Goal: Task Accomplishment & Management: Use online tool/utility

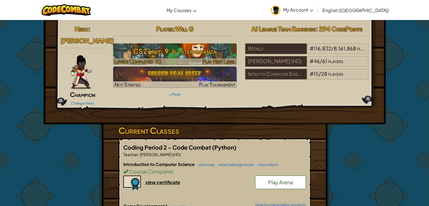
click at [180, 48] on h3 "CS2 Level 9: If-stravaganza" at bounding box center [174, 51] width 123 height 13
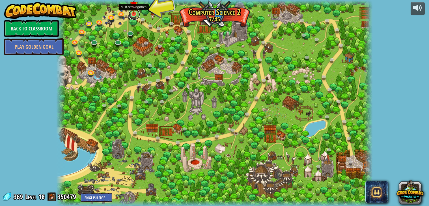
click at [131, 17] on link at bounding box center [134, 14] width 11 height 11
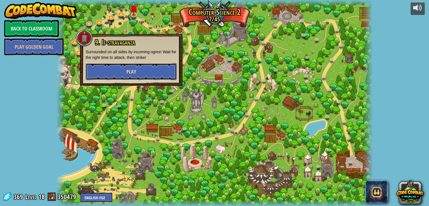
click at [138, 68] on button "Play" at bounding box center [131, 71] width 91 height 17
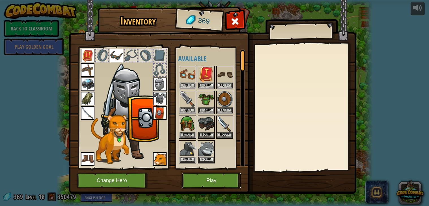
click at [201, 180] on button "Play" at bounding box center [211, 181] width 59 height 16
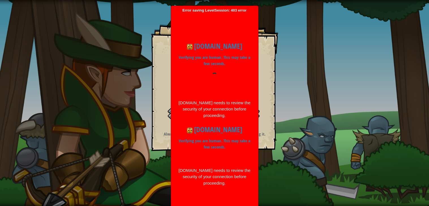
click at [201, 180] on div "codecombat.com Verifying you are human. This may take a few seconds. codecombat…" at bounding box center [214, 113] width 81 height 157
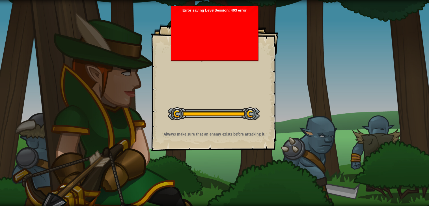
click at [201, 180] on div "Goal Defeat the ogres. Start Level Error loading from server. Try refreshing th…" at bounding box center [214, 103] width 429 height 206
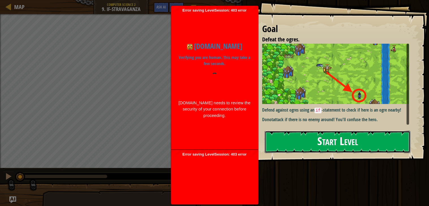
click at [307, 145] on button "Start Level" at bounding box center [336, 142] width 145 height 22
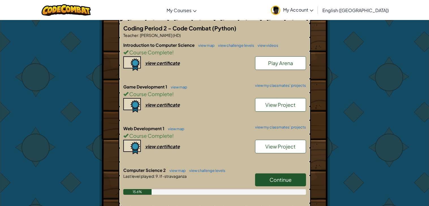
scroll to position [121, 0]
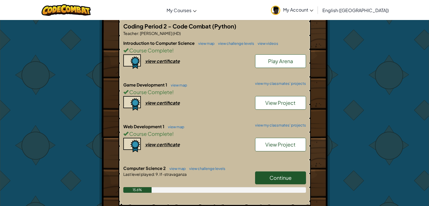
click at [272, 175] on span "Continue" at bounding box center [280, 178] width 22 height 6
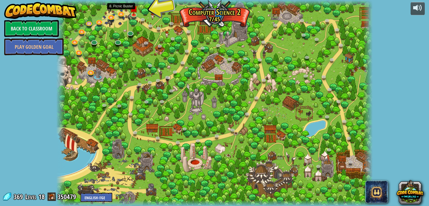
click at [121, 19] on div at bounding box center [214, 103] width 316 height 207
click at [121, 17] on link at bounding box center [121, 13] width 11 height 11
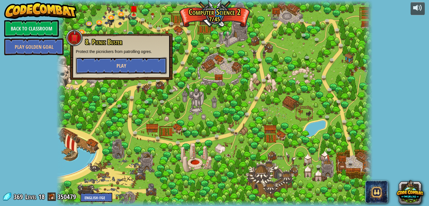
click at [131, 63] on button "Play" at bounding box center [121, 65] width 91 height 17
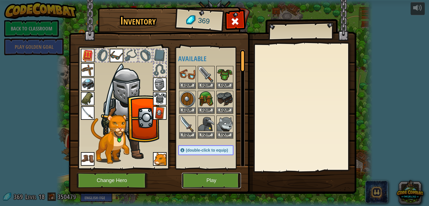
click at [212, 182] on button "Play" at bounding box center [211, 181] width 59 height 16
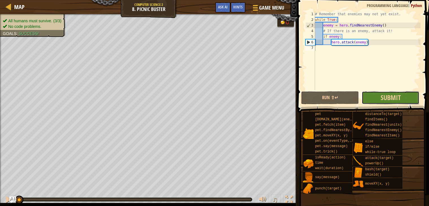
click at [376, 98] on button "Submit" at bounding box center [390, 98] width 58 height 13
